Goal: Transaction & Acquisition: Purchase product/service

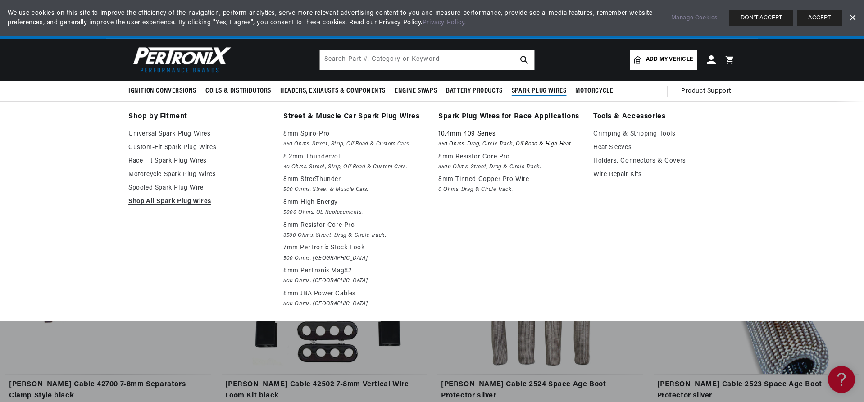
scroll to position [0, 1126]
click at [468, 133] on p "10.4mm 409 Series" at bounding box center [510, 134] width 142 height 11
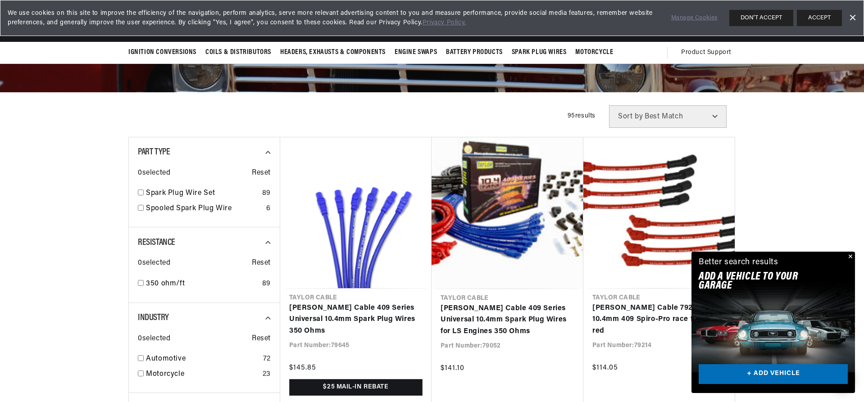
scroll to position [0, 563]
click at [141, 193] on input "checkbox" at bounding box center [141, 193] width 6 height 6
checkbox input "true"
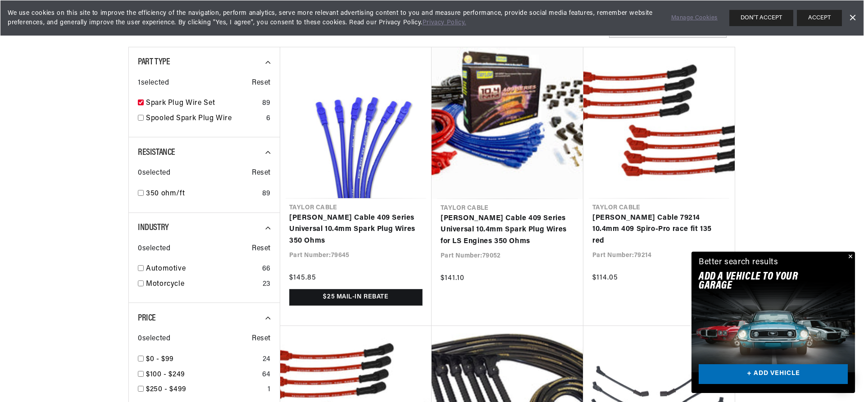
scroll to position [0, 1126]
click at [140, 268] on input "checkbox" at bounding box center [141, 268] width 6 height 6
checkbox input "true"
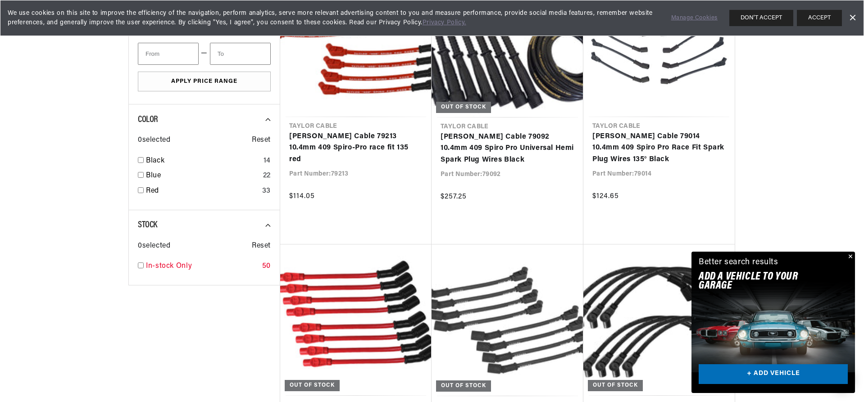
click at [139, 265] on input "checkbox" at bounding box center [141, 266] width 6 height 6
checkbox input "true"
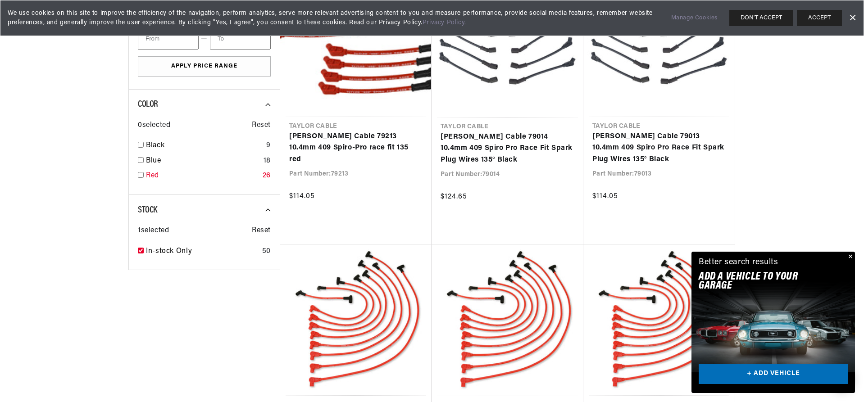
scroll to position [0, 563]
click at [142, 174] on input "checkbox" at bounding box center [141, 175] width 6 height 6
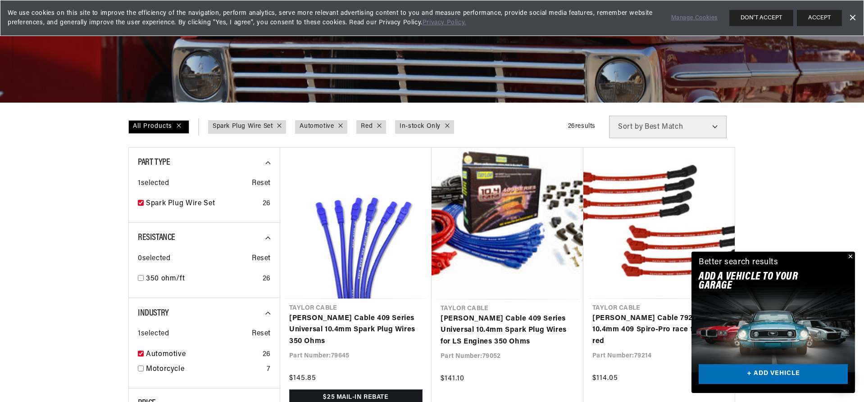
scroll to position [135, 0]
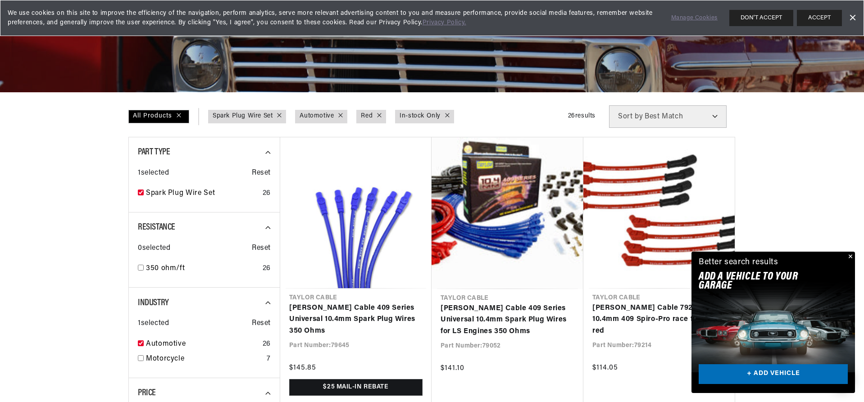
click at [851, 256] on button "Close" at bounding box center [850, 257] width 11 height 11
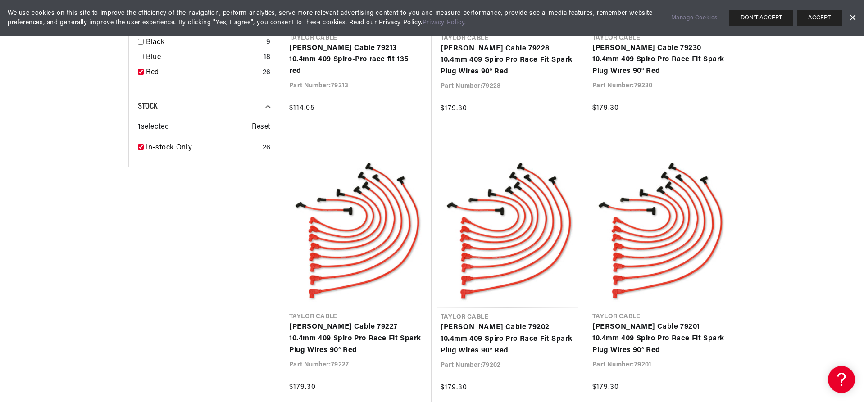
scroll to position [721, 0]
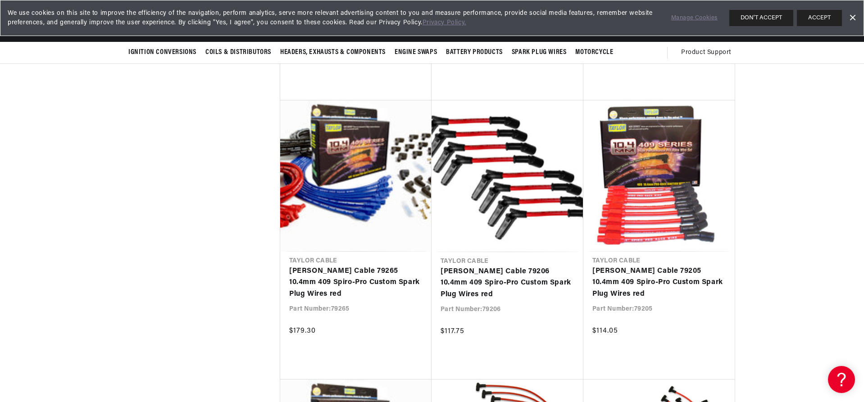
scroll to position [0, 87]
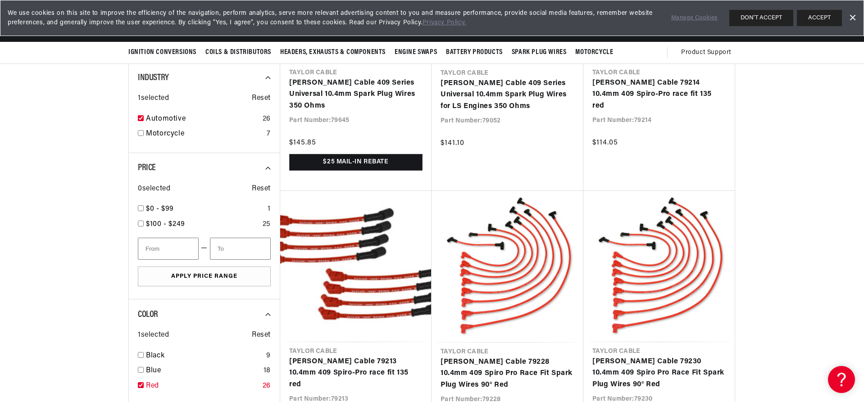
click at [139, 384] on input "checkbox" at bounding box center [141, 386] width 6 height 6
checkbox input "false"
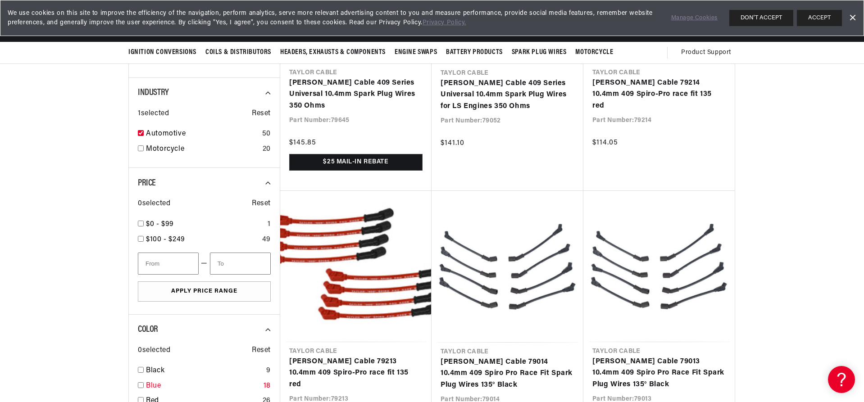
click at [140, 384] on input "checkbox" at bounding box center [141, 386] width 6 height 6
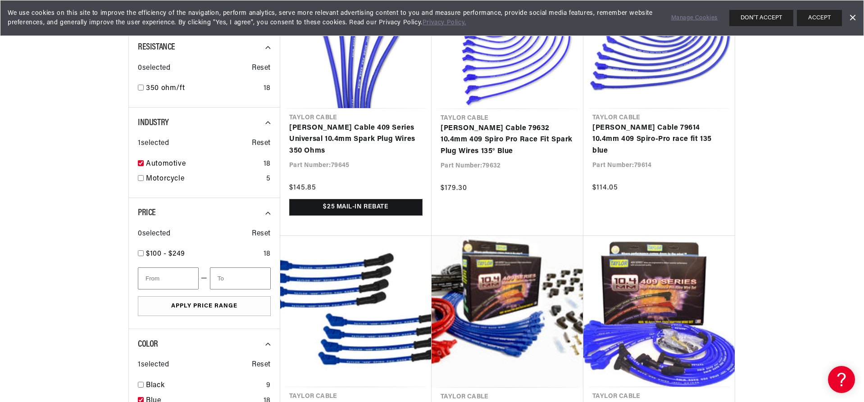
scroll to position [361, 0]
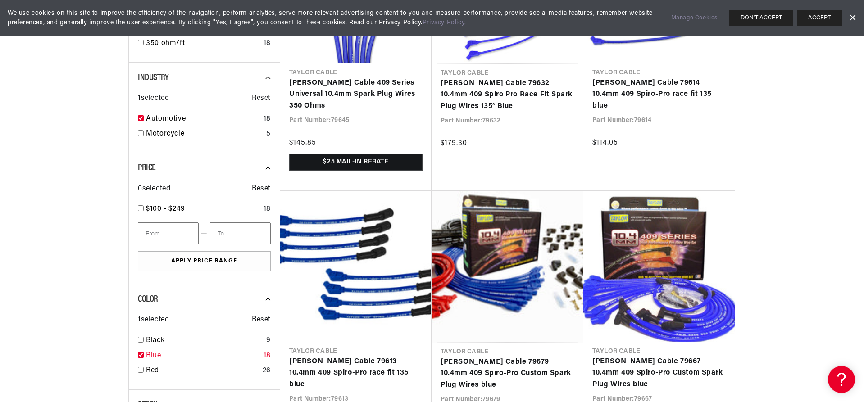
click at [138, 355] on input "checkbox" at bounding box center [141, 355] width 6 height 6
checkbox input "false"
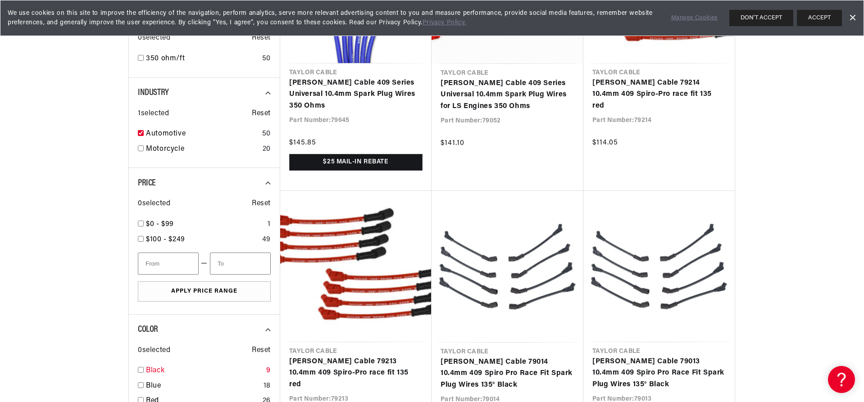
click at [140, 370] on input "checkbox" at bounding box center [141, 370] width 6 height 6
checkbox input "true"
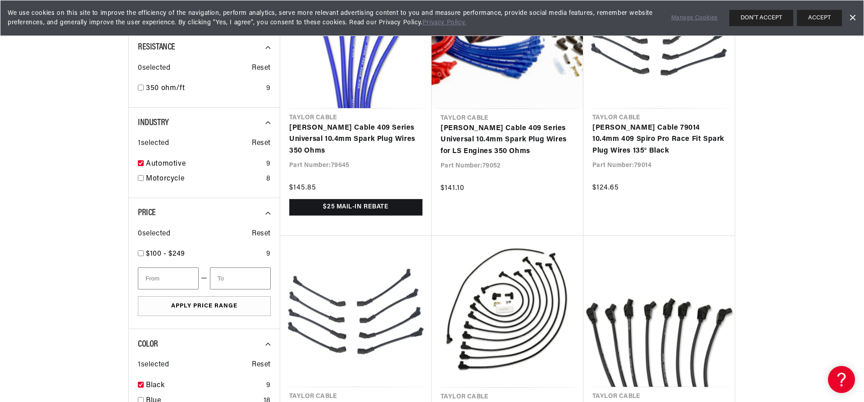
scroll to position [0, 242]
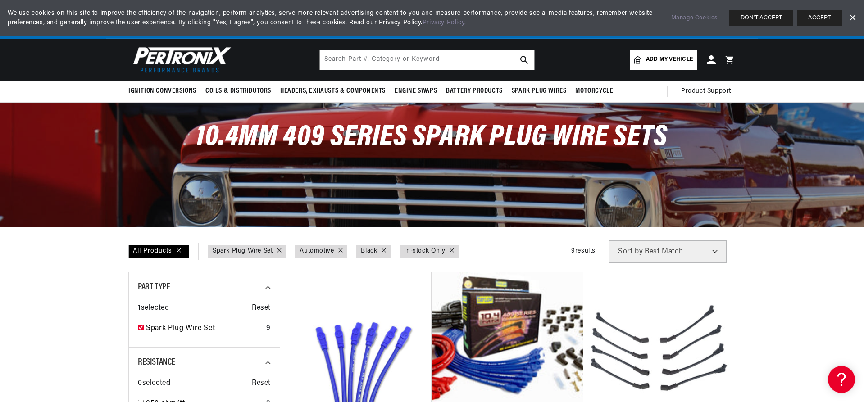
click at [619, 247] on select "Best Match Featured Name, A-Z Name, Z-A Price, Low to High Price, High to Low" at bounding box center [668, 252] width 118 height 23
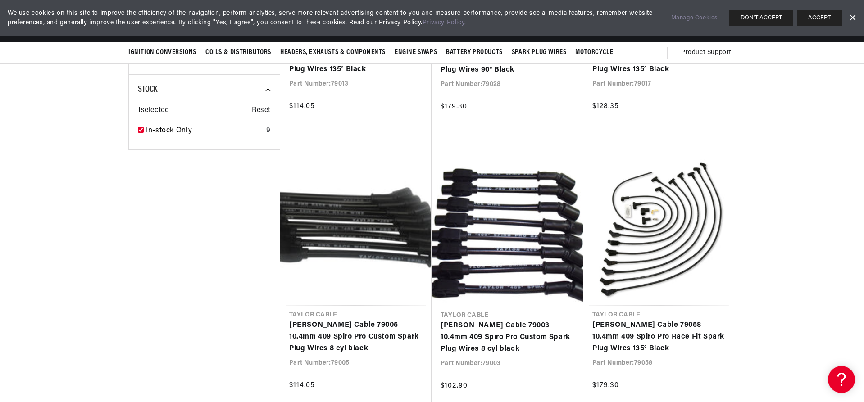
scroll to position [0, 532]
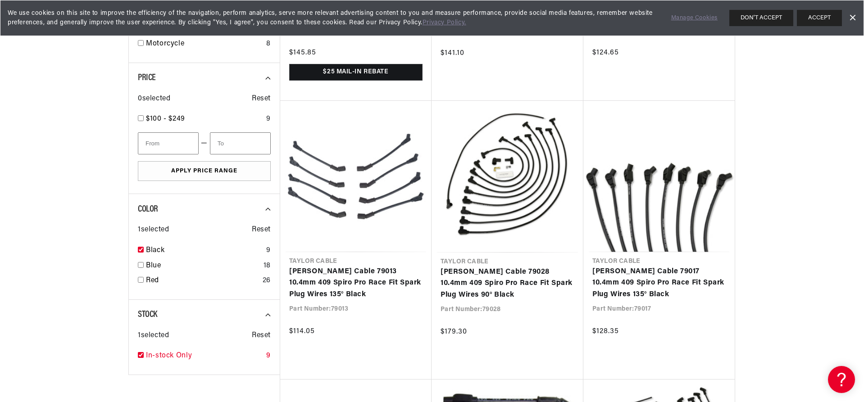
click at [143, 354] on input "checkbox" at bounding box center [141, 355] width 6 height 6
checkbox input "false"
